Goal: Complete application form

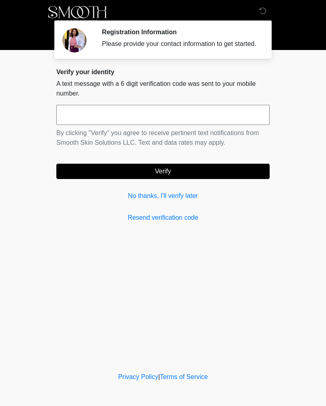
scroll to position [0, 0]
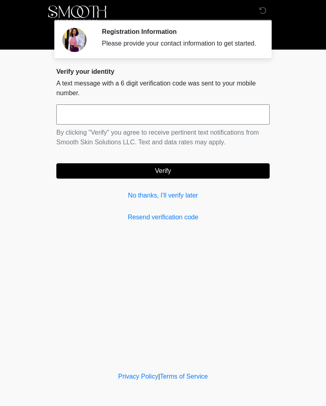
click at [109, 122] on input "text" at bounding box center [163, 115] width 214 height 20
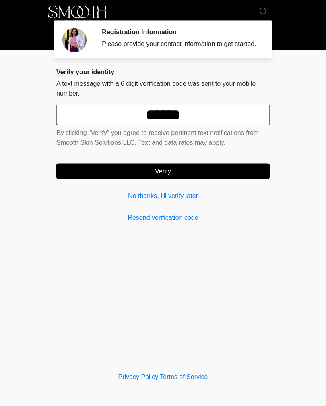
type input "******"
click at [184, 178] on button "Verify" at bounding box center [163, 171] width 214 height 15
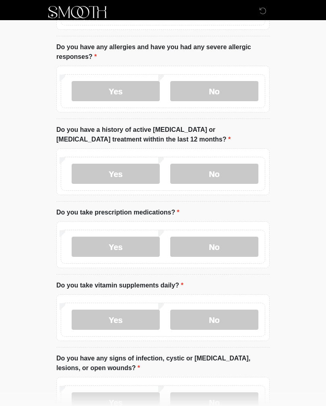
scroll to position [0, 0]
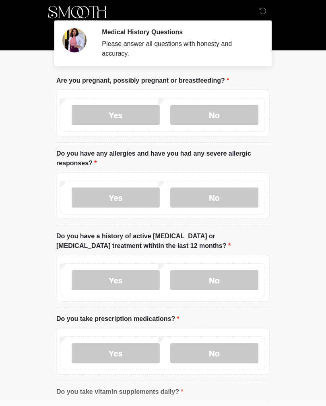
click at [208, 105] on label "No" at bounding box center [214, 115] width 88 height 20
click at [207, 194] on label "No" at bounding box center [214, 197] width 88 height 20
click at [215, 274] on label "No" at bounding box center [214, 280] width 88 height 20
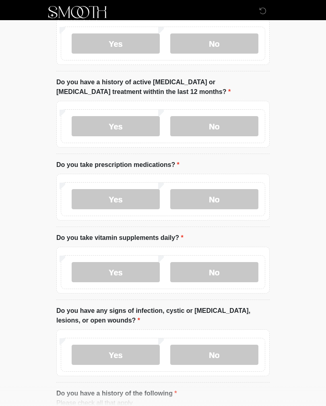
scroll to position [180, 0]
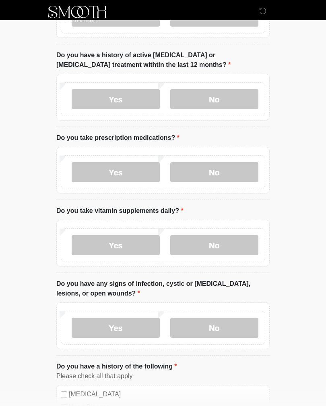
click at [225, 165] on label "No" at bounding box center [214, 172] width 88 height 20
click at [134, 244] on label "Yes" at bounding box center [116, 245] width 88 height 20
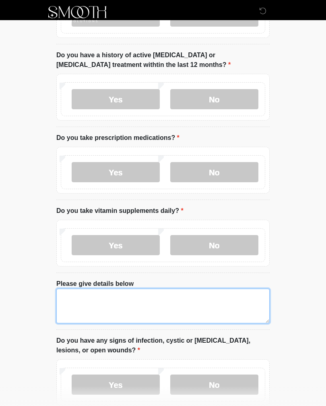
click at [201, 304] on textarea "Please give details below" at bounding box center [163, 305] width 214 height 35
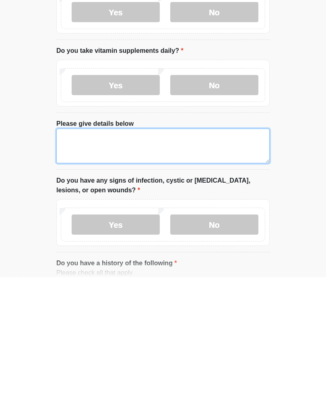
click at [198, 257] on textarea "Please give details below" at bounding box center [163, 274] width 214 height 35
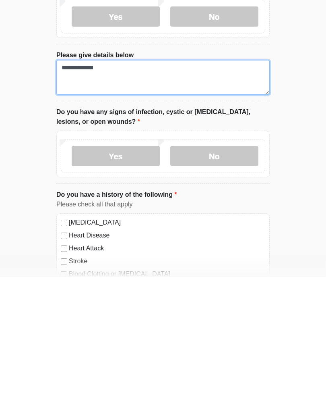
scroll to position [286, 0]
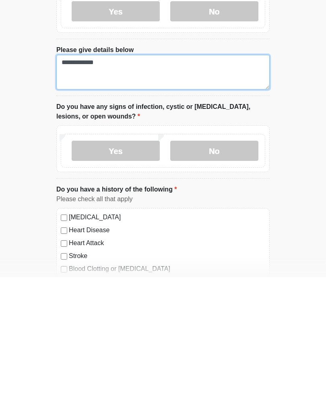
type textarea "**********"
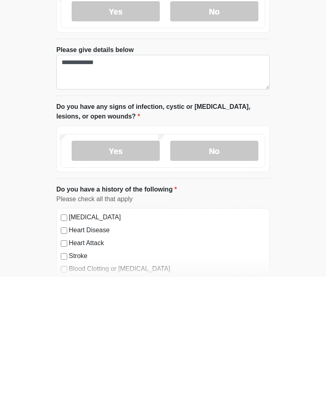
click at [228, 270] on label "No" at bounding box center [214, 280] width 88 height 20
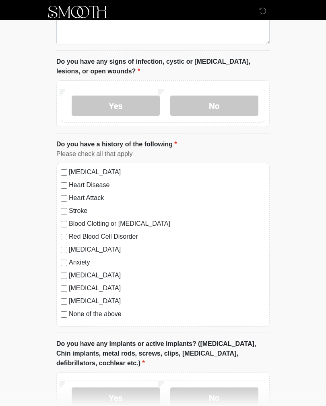
scroll to position [465, 0]
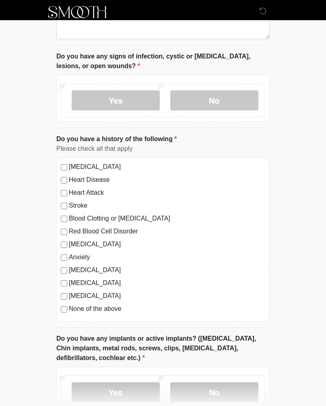
click at [63, 312] on div "[MEDICAL_DATA] Heart Disease Heart Attack Stroke Blood Clotting or [MEDICAL_DAT…" at bounding box center [163, 240] width 214 height 164
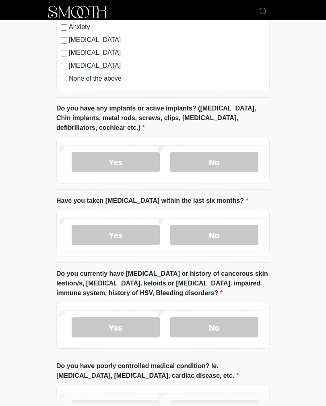
scroll to position [697, 0]
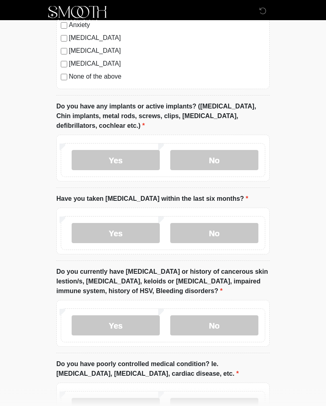
click at [235, 157] on label "No" at bounding box center [214, 160] width 88 height 20
click at [219, 230] on label "No" at bounding box center [214, 233] width 88 height 20
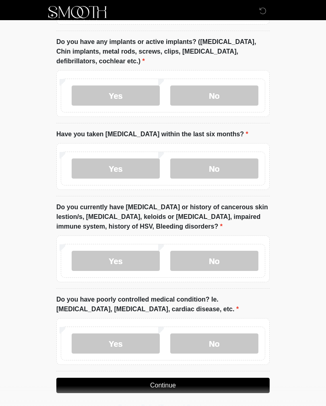
scroll to position [776, 0]
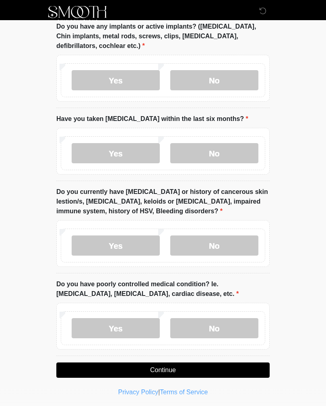
click at [222, 243] on label "No" at bounding box center [214, 246] width 88 height 20
click at [215, 322] on label "No" at bounding box center [214, 328] width 88 height 20
click at [212, 369] on button "Continue" at bounding box center [163, 370] width 214 height 15
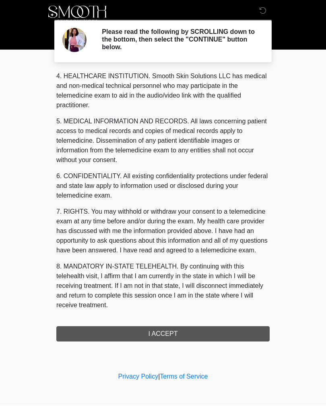
scroll to position [242, 0]
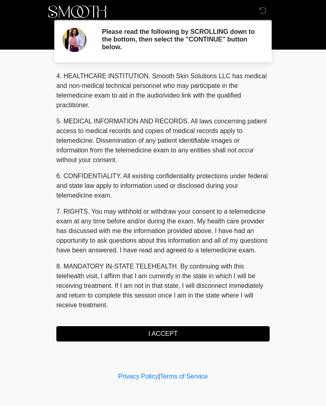
click at [173, 333] on button "I ACCEPT" at bounding box center [163, 333] width 214 height 15
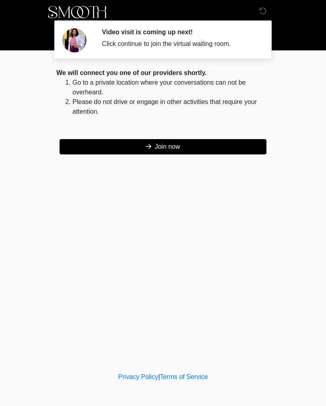
click at [239, 147] on button "Join now" at bounding box center [163, 146] width 207 height 15
